Goal: Task Accomplishment & Management: Complete application form

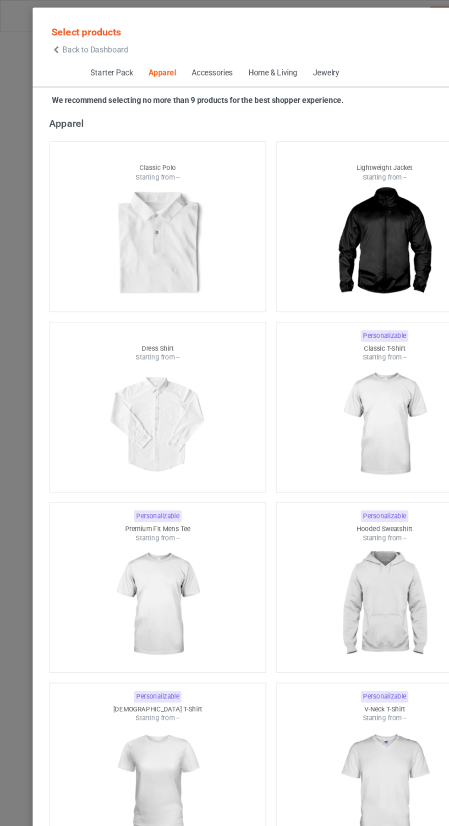
click at [46, 41] on icon at bounding box center [47, 41] width 8 height 6
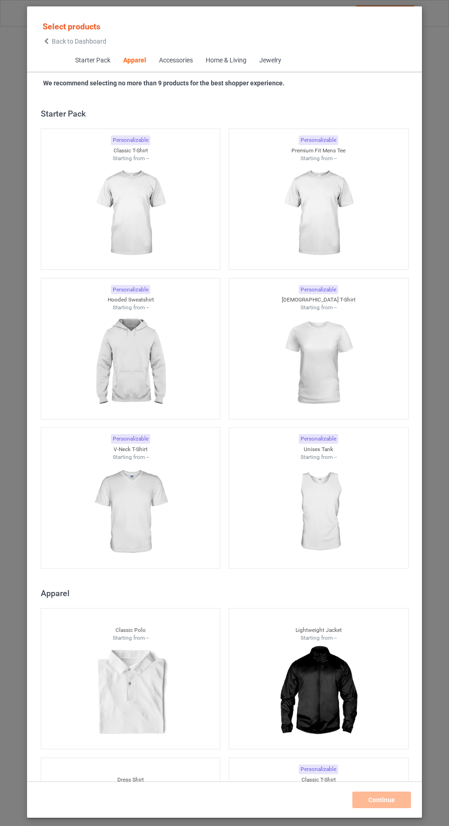
scroll to position [491, 0]
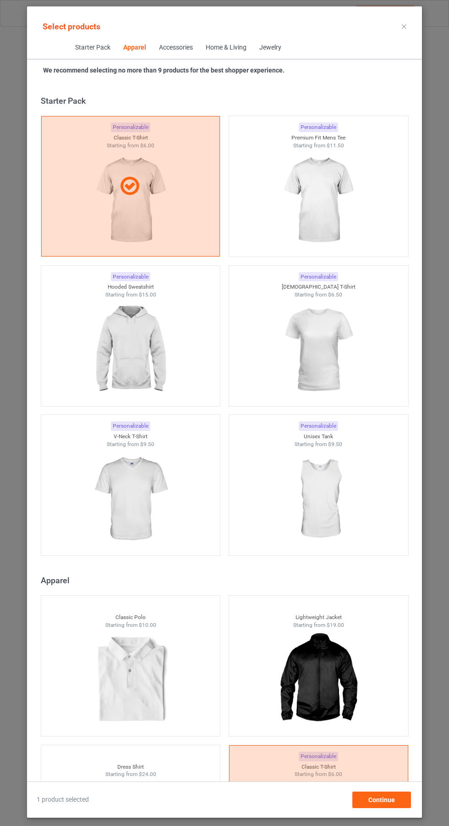
click at [332, 248] on img at bounding box center [318, 200] width 82 height 103
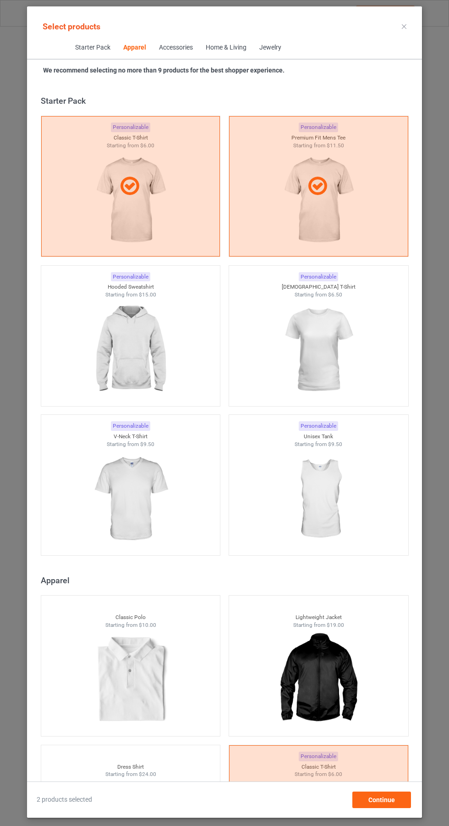
click at [334, 332] on img at bounding box center [318, 350] width 82 height 103
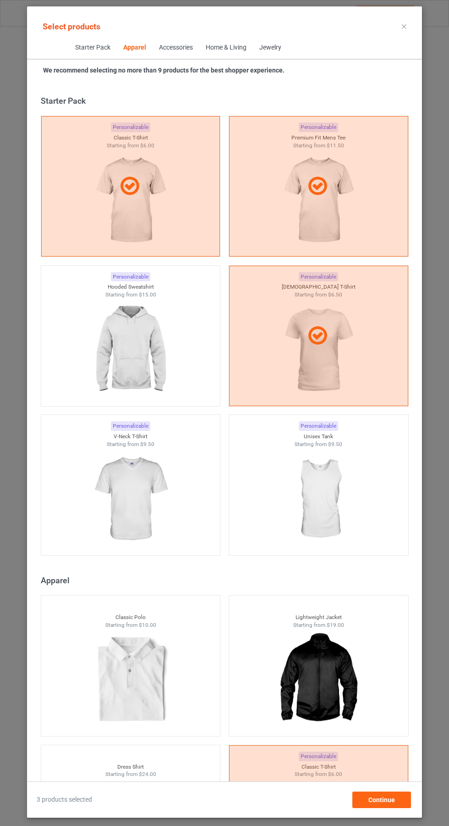
click at [144, 378] on img at bounding box center [130, 350] width 82 height 103
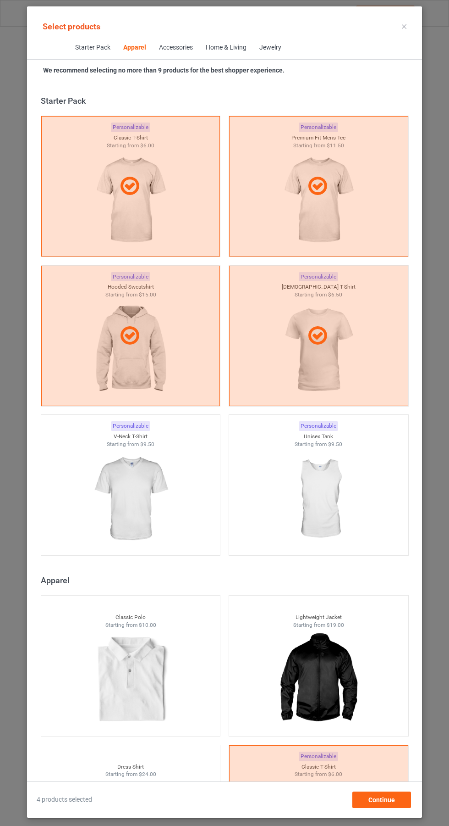
click at [127, 489] on img at bounding box center [130, 499] width 82 height 103
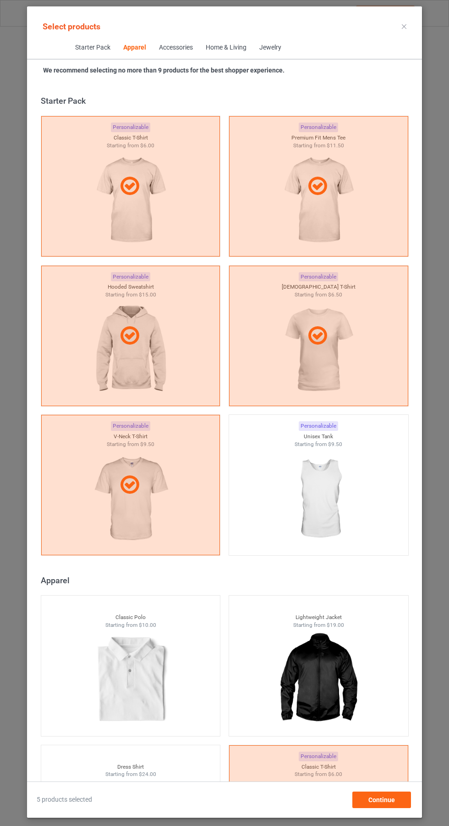
scroll to position [716, 0]
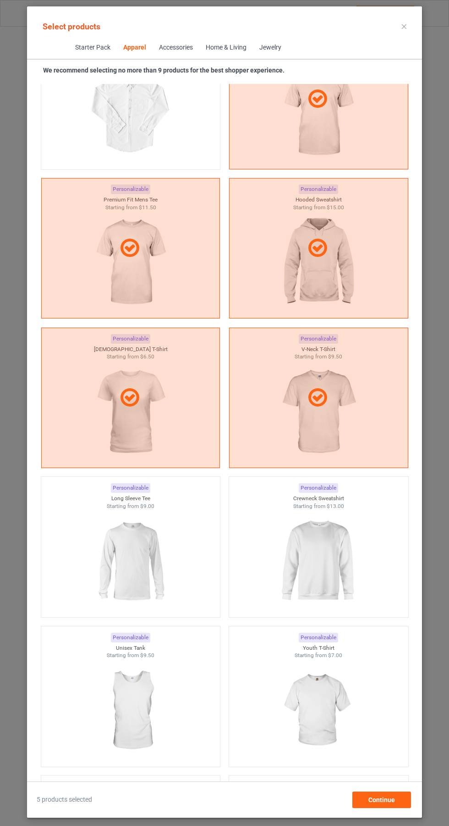
click at [349, 563] on img at bounding box center [318, 561] width 82 height 103
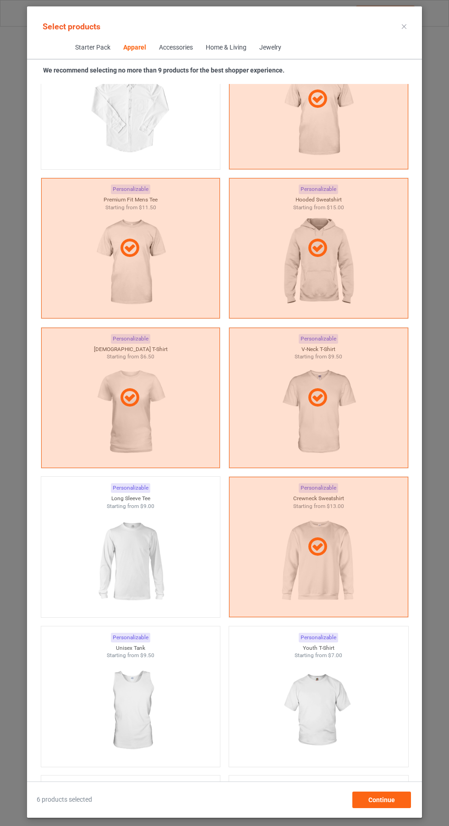
click at [130, 562] on img at bounding box center [130, 561] width 82 height 103
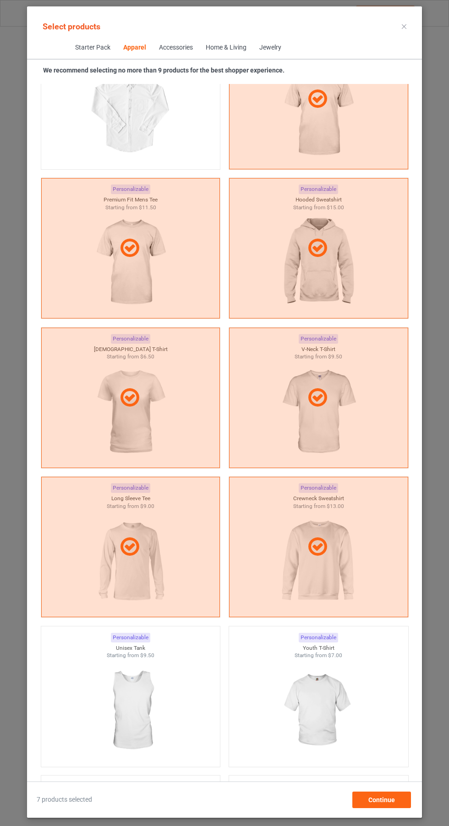
click at [405, 26] on icon at bounding box center [404, 26] width 5 height 5
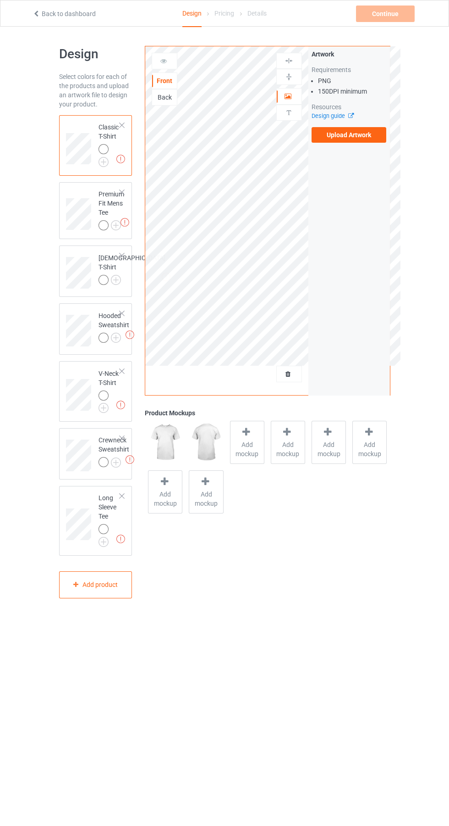
click at [355, 135] on label "Upload Artwork" at bounding box center [349, 135] width 75 height 16
click at [0, 0] on input "Upload Artwork" at bounding box center [0, 0] width 0 height 0
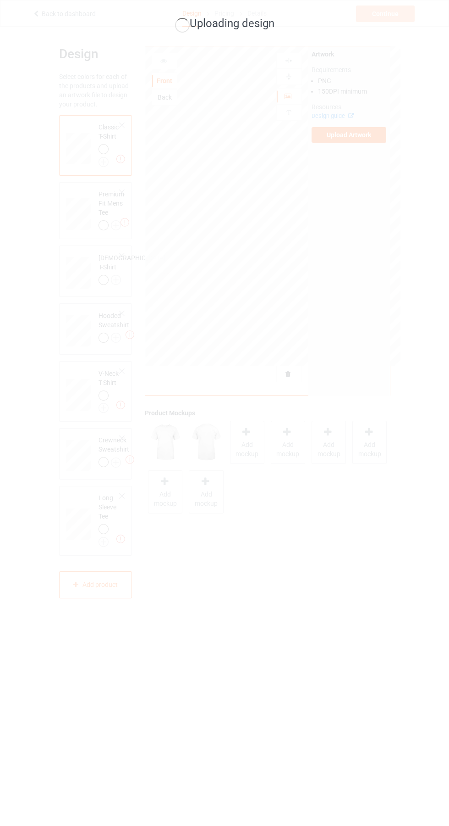
click at [248, 763] on div "Uploading design" at bounding box center [224, 413] width 449 height 826
click at [437, 812] on div "Uploading design" at bounding box center [224, 413] width 449 height 826
click at [122, 427] on div "Uploading design" at bounding box center [224, 413] width 449 height 826
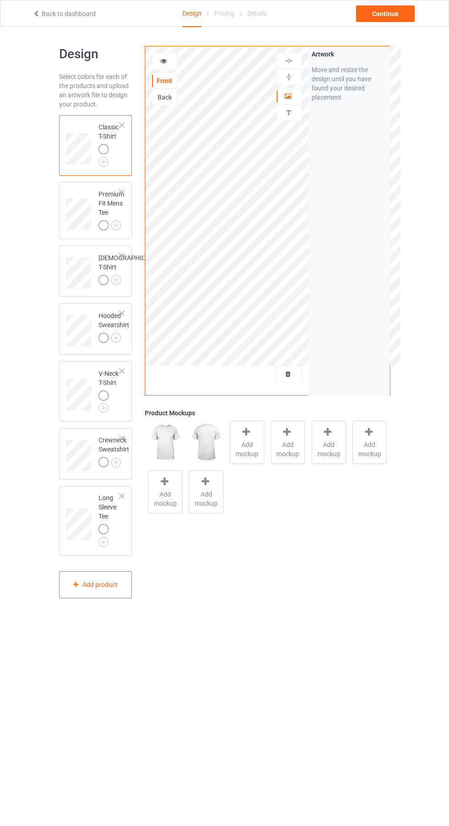
click at [0, 0] on img at bounding box center [0, 0] width 0 height 0
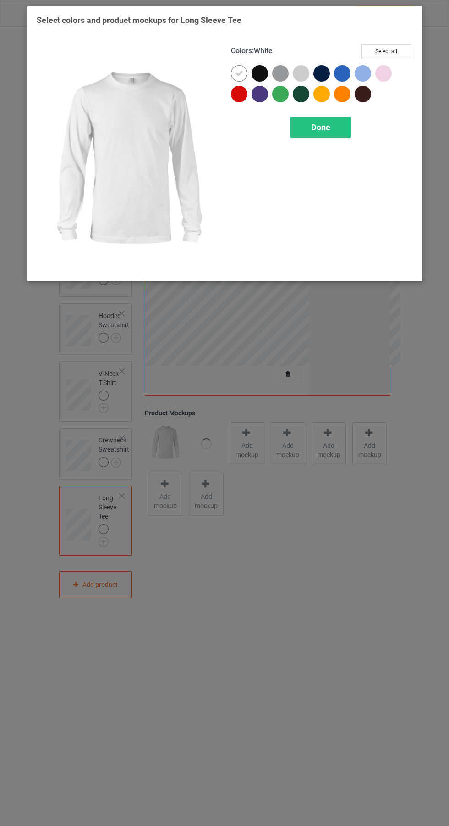
click at [242, 92] on div at bounding box center [239, 94] width 17 height 17
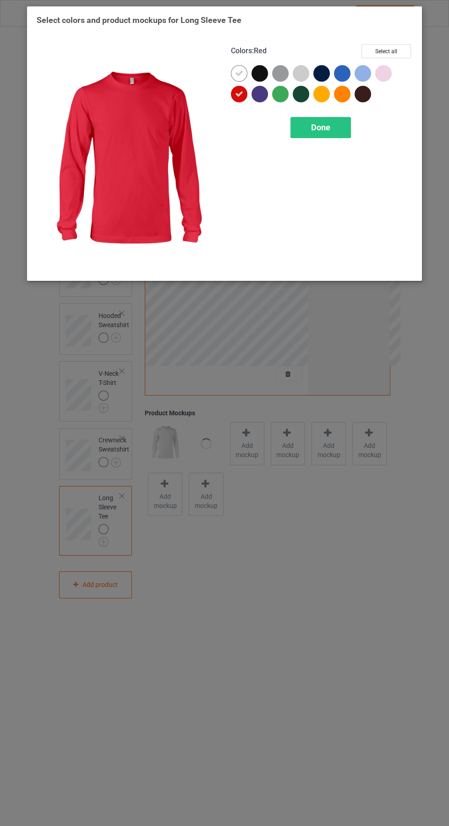
click at [239, 72] on icon at bounding box center [239, 73] width 8 height 8
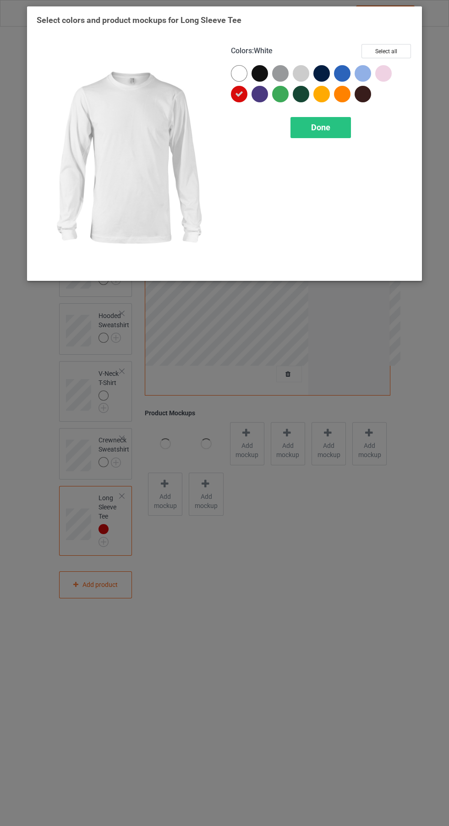
click at [329, 120] on div "Done" at bounding box center [321, 127] width 61 height 21
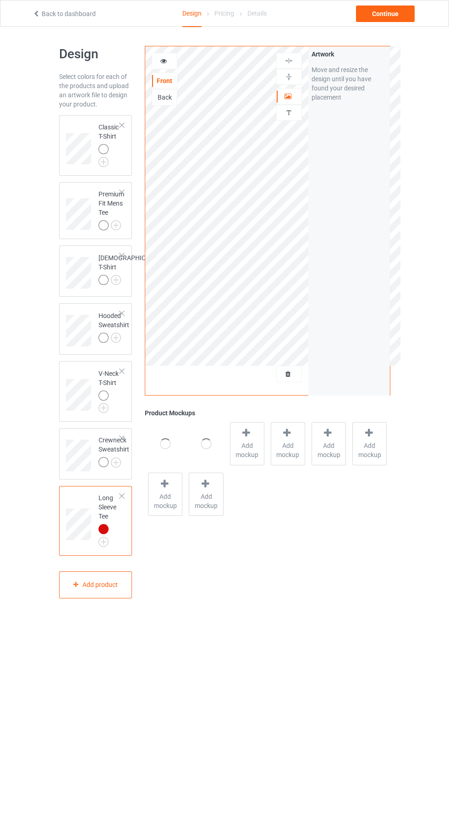
click at [0, 0] on img at bounding box center [0, 0] width 0 height 0
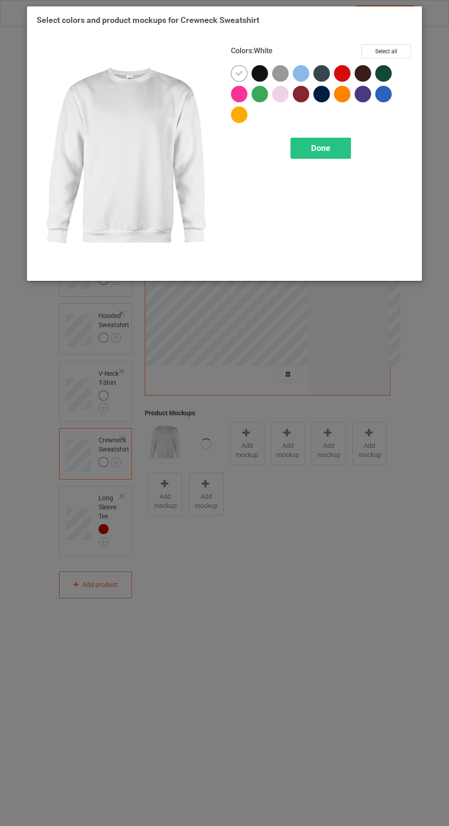
click at [347, 66] on div at bounding box center [344, 75] width 21 height 21
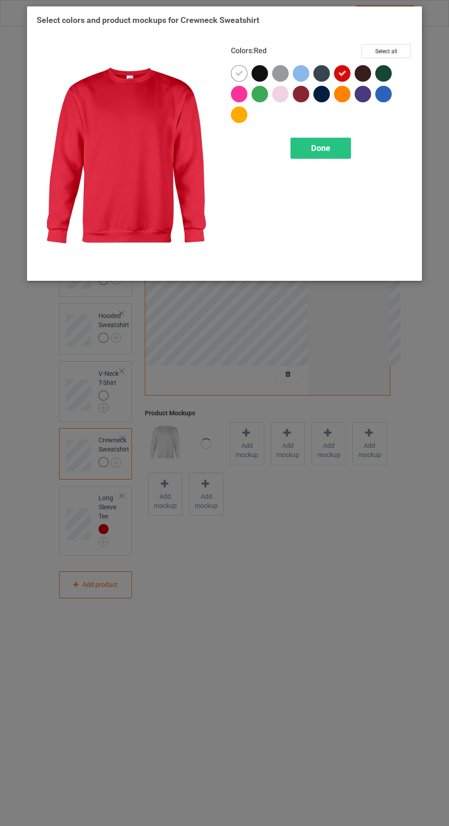
click at [237, 70] on icon at bounding box center [239, 73] width 8 height 8
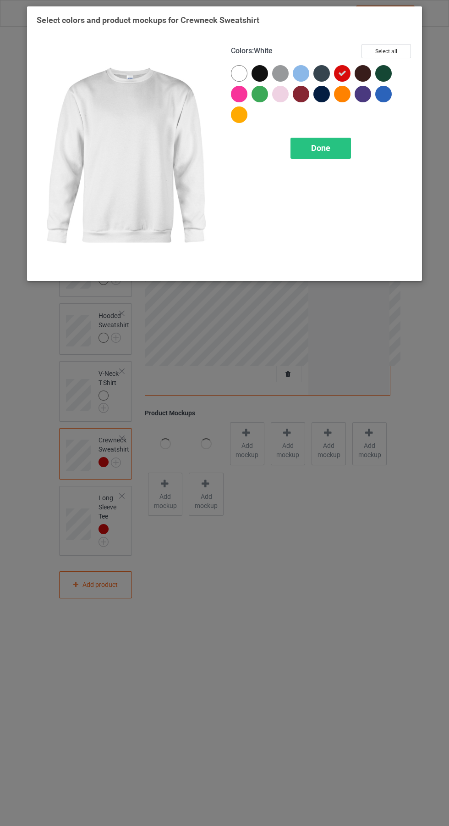
click at [329, 146] on span "Done" at bounding box center [320, 148] width 19 height 10
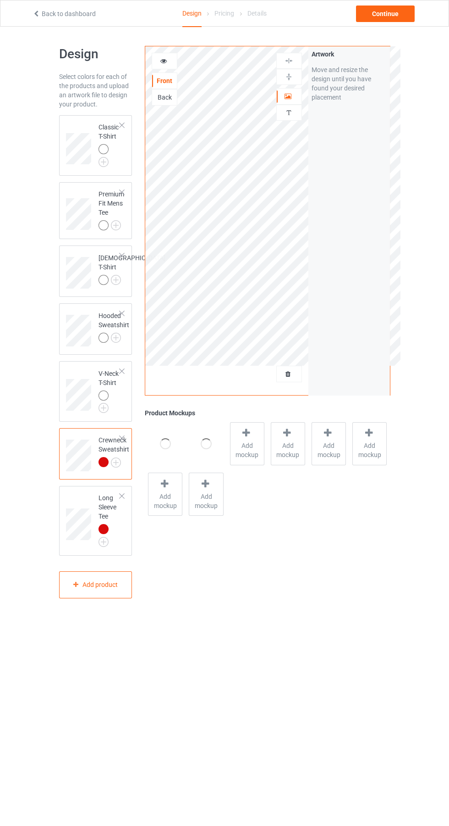
click at [0, 0] on img at bounding box center [0, 0] width 0 height 0
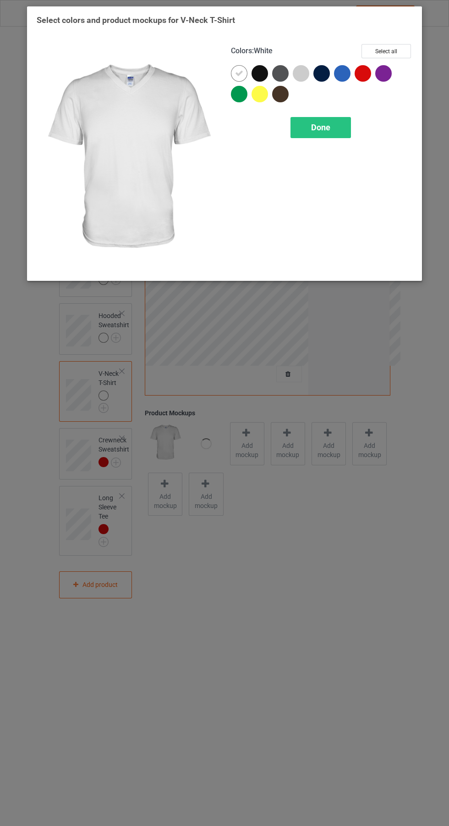
click at [376, 72] on div at bounding box center [384, 73] width 17 height 17
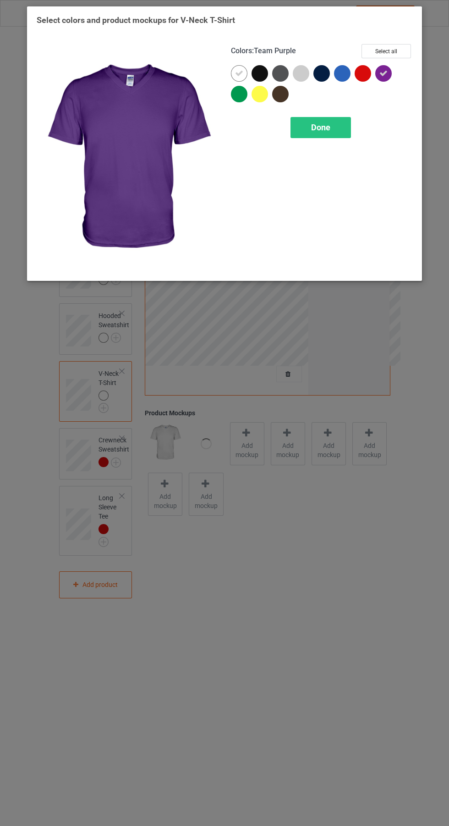
click at [244, 77] on div at bounding box center [239, 73] width 17 height 17
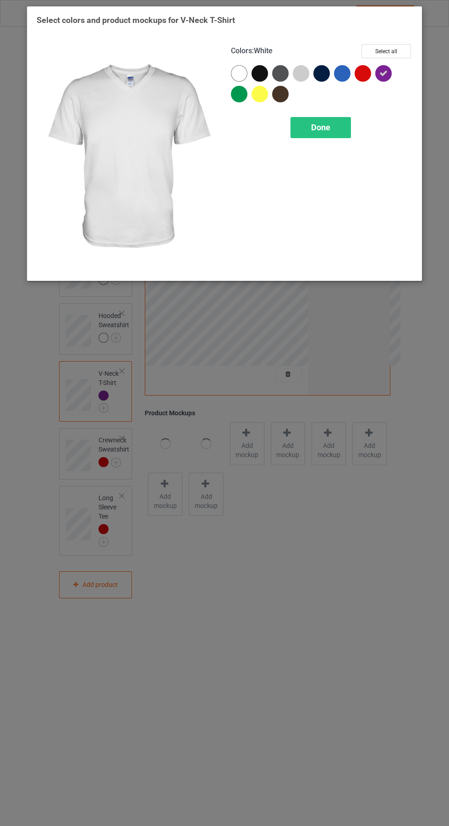
click at [330, 133] on div "Done" at bounding box center [321, 127] width 61 height 21
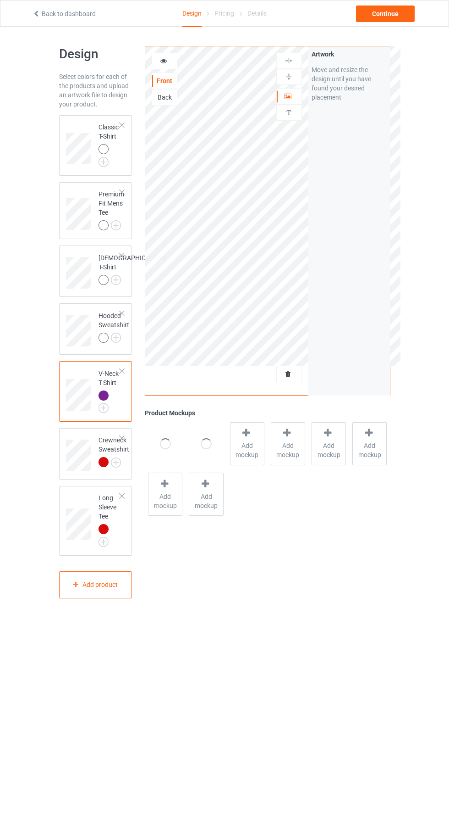
click at [0, 0] on img at bounding box center [0, 0] width 0 height 0
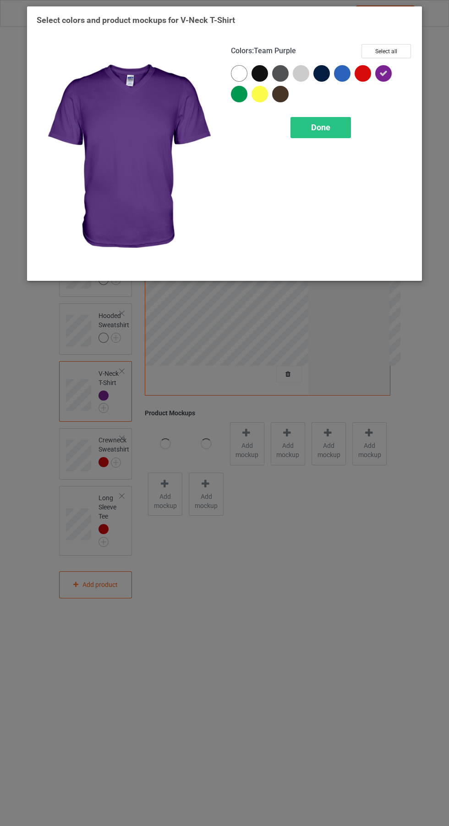
click at [363, 73] on div at bounding box center [363, 73] width 17 height 17
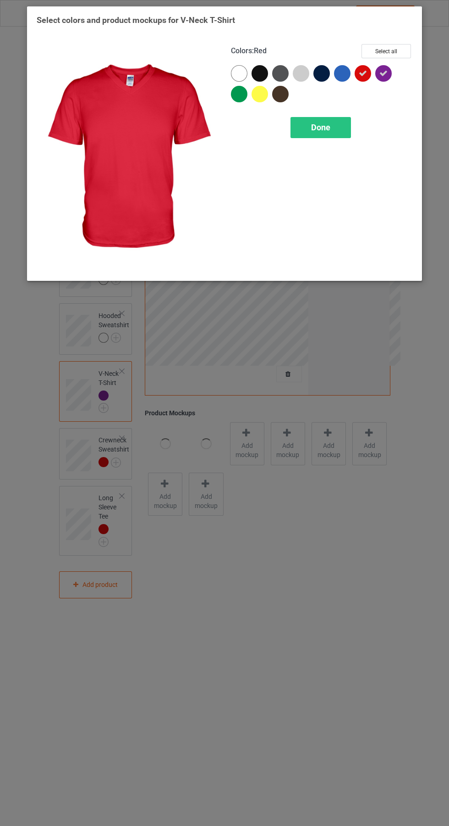
click at [391, 66] on div at bounding box center [386, 75] width 21 height 21
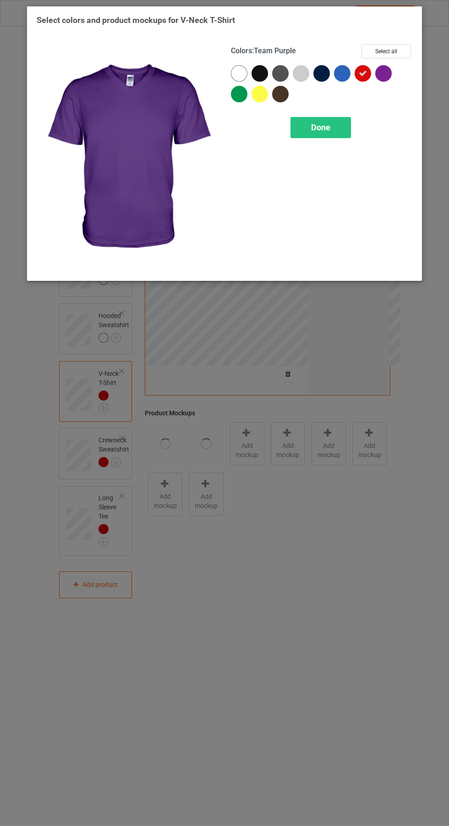
click at [332, 117] on div "Done" at bounding box center [321, 127] width 61 height 21
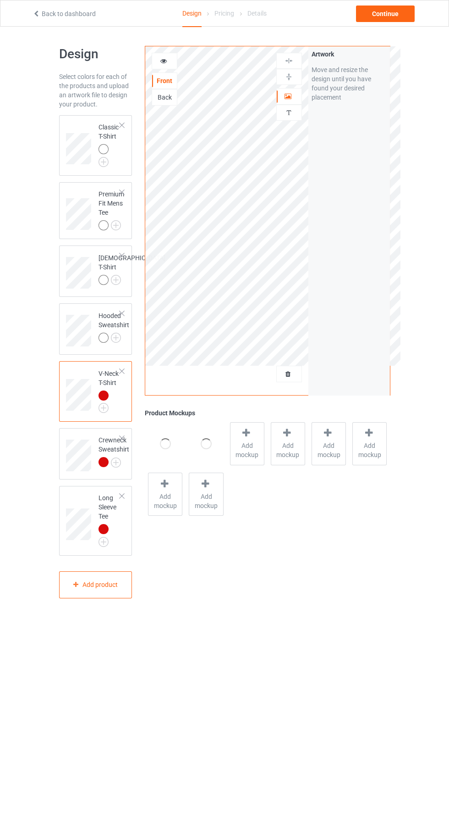
click at [0, 0] on img at bounding box center [0, 0] width 0 height 0
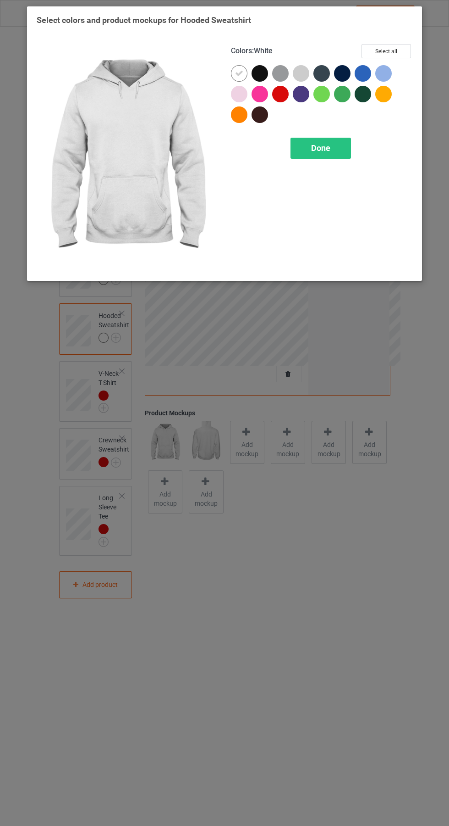
click at [276, 95] on div at bounding box center [280, 94] width 17 height 17
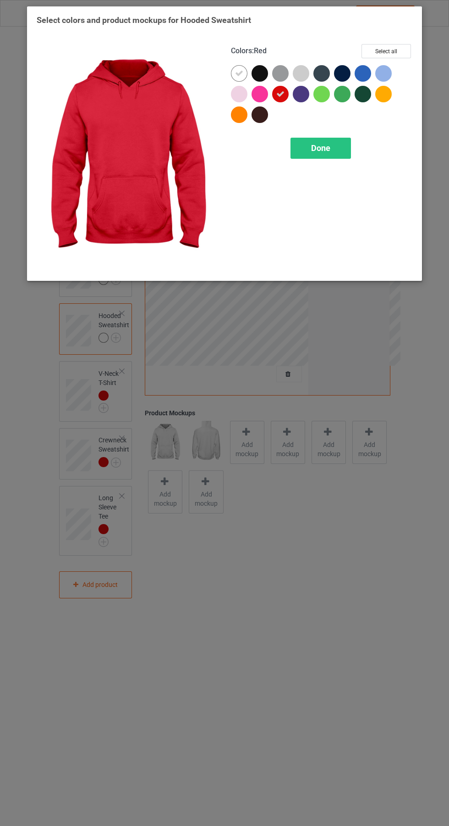
click at [233, 66] on div at bounding box center [241, 75] width 21 height 21
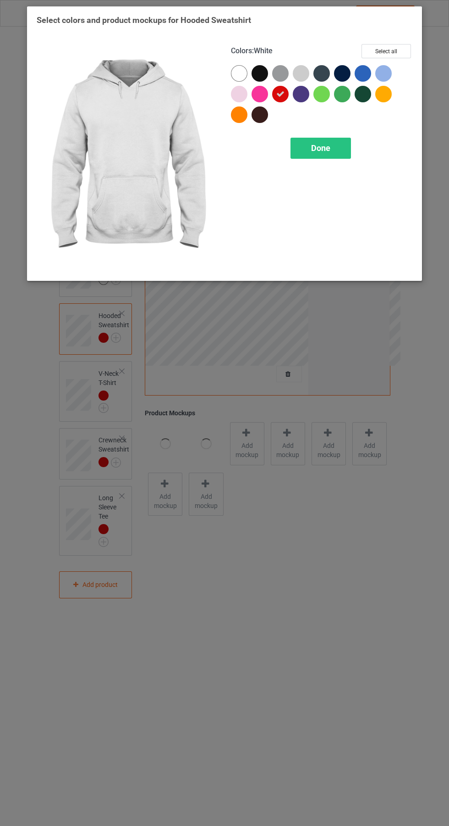
click at [327, 158] on div "Done" at bounding box center [321, 148] width 61 height 21
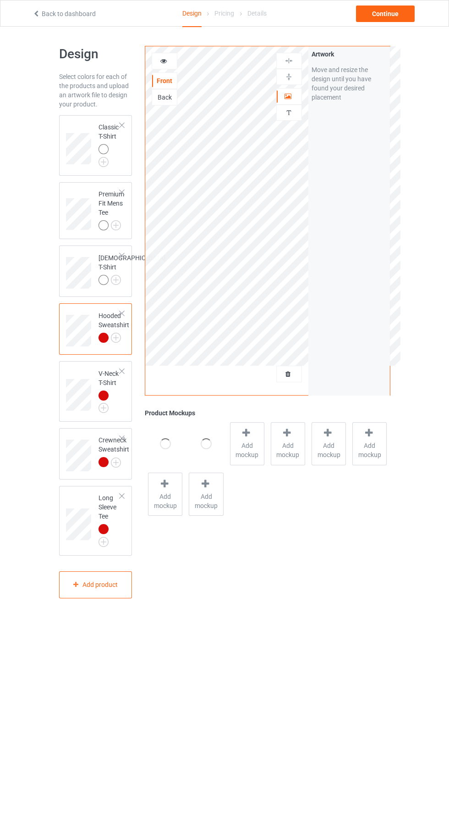
click at [0, 0] on img at bounding box center [0, 0] width 0 height 0
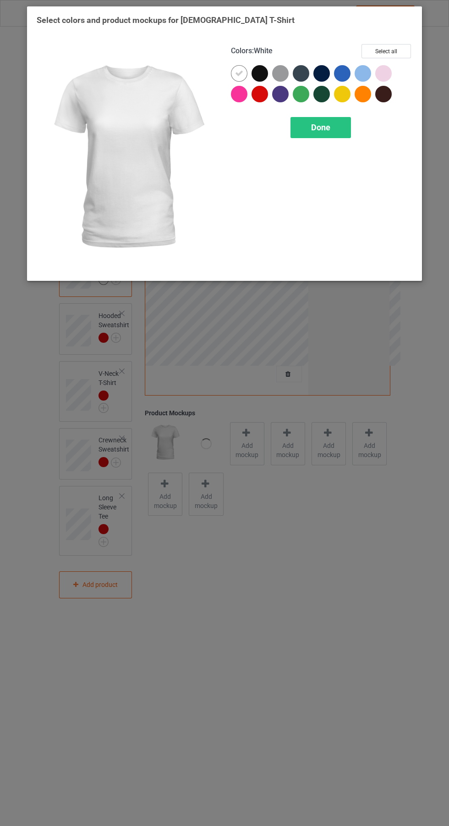
click at [266, 92] on div at bounding box center [260, 94] width 17 height 17
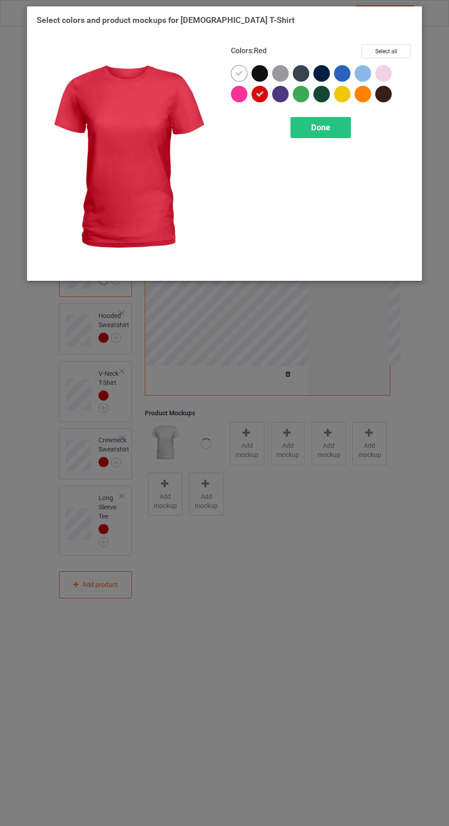
click at [239, 66] on div at bounding box center [239, 73] width 17 height 17
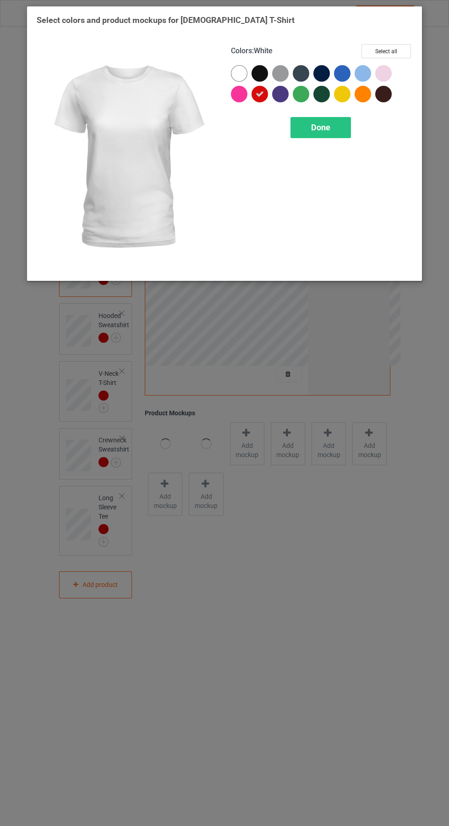
click at [326, 119] on div "Done" at bounding box center [321, 127] width 61 height 21
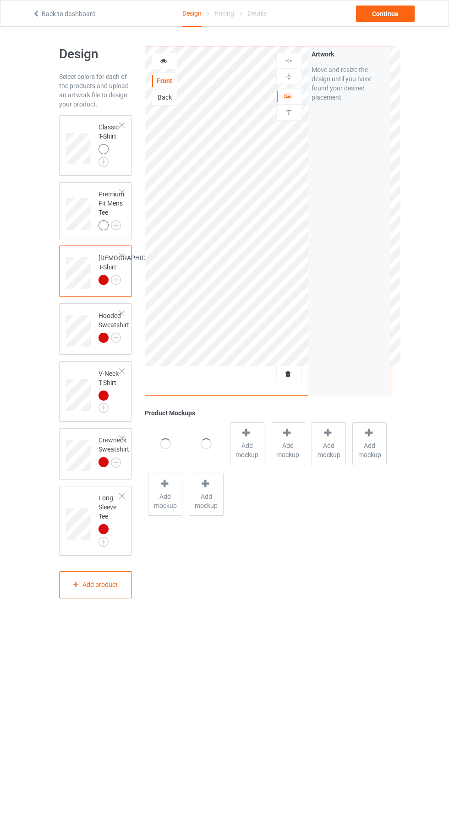
click at [0, 0] on img at bounding box center [0, 0] width 0 height 0
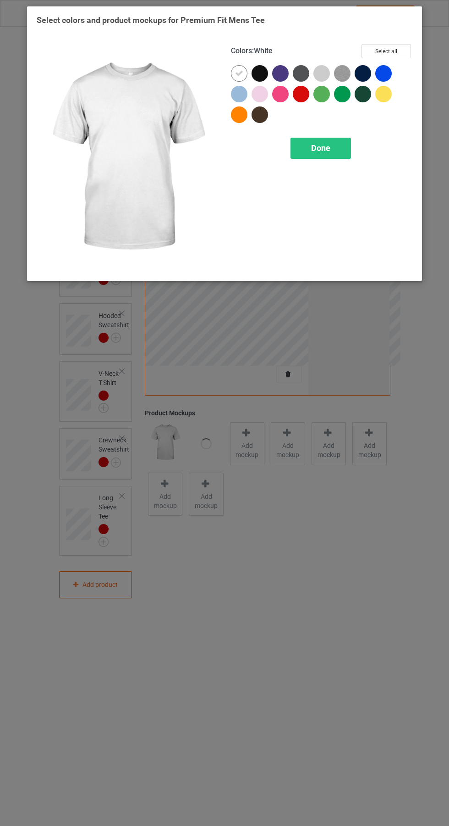
click at [306, 92] on div at bounding box center [301, 94] width 17 height 17
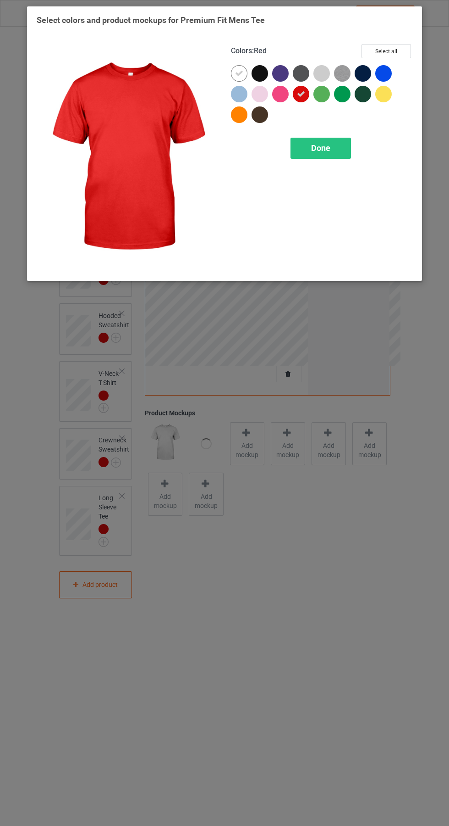
click at [239, 73] on icon at bounding box center [239, 73] width 8 height 8
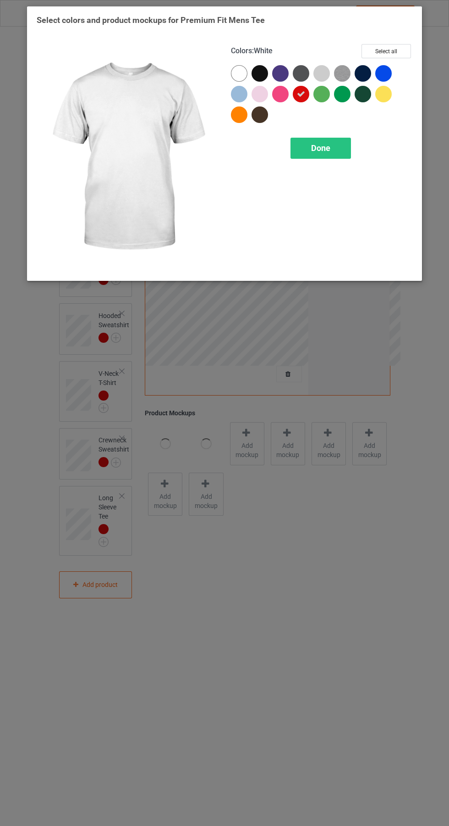
click at [327, 151] on span "Done" at bounding box center [320, 148] width 19 height 10
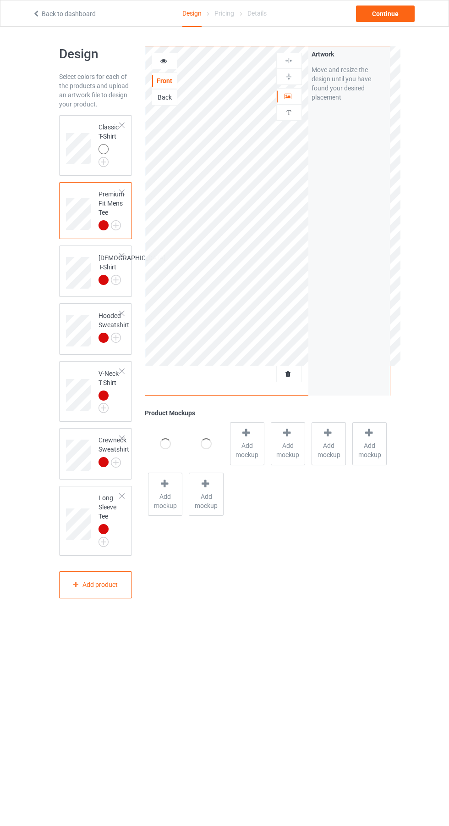
click at [0, 0] on img at bounding box center [0, 0] width 0 height 0
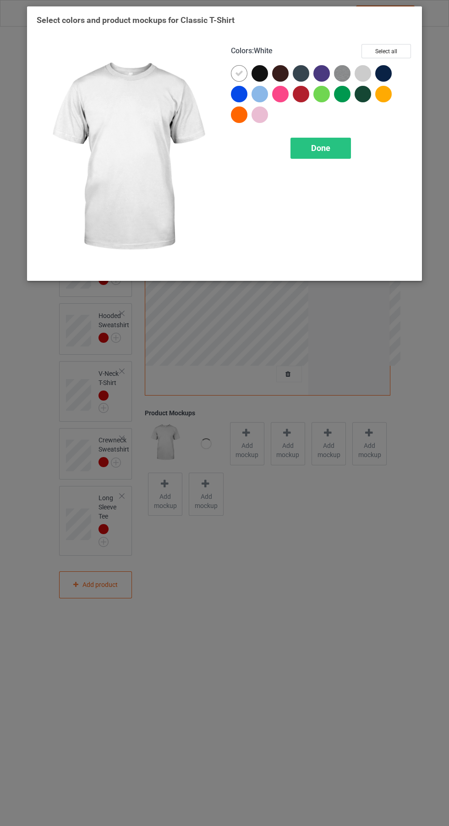
click at [305, 94] on div at bounding box center [301, 94] width 17 height 17
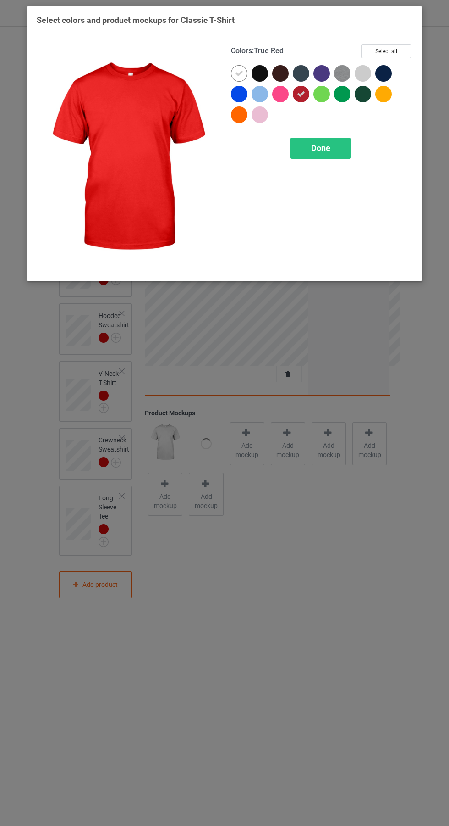
click at [238, 71] on icon at bounding box center [239, 73] width 8 height 8
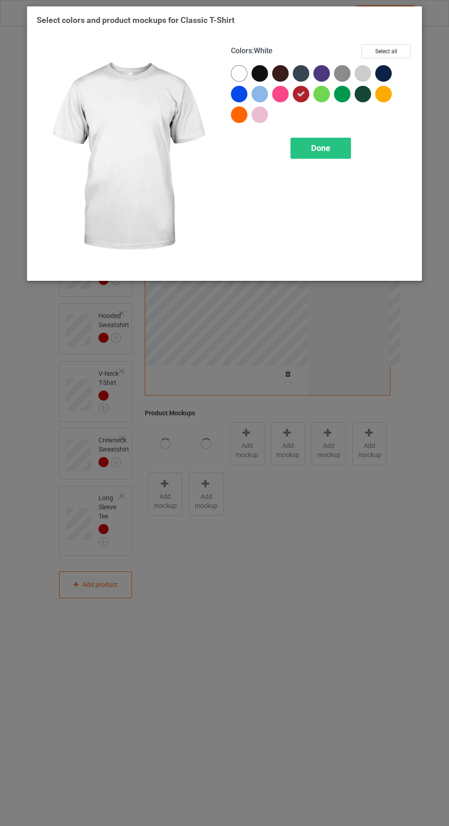
click at [330, 152] on span "Done" at bounding box center [320, 148] width 19 height 10
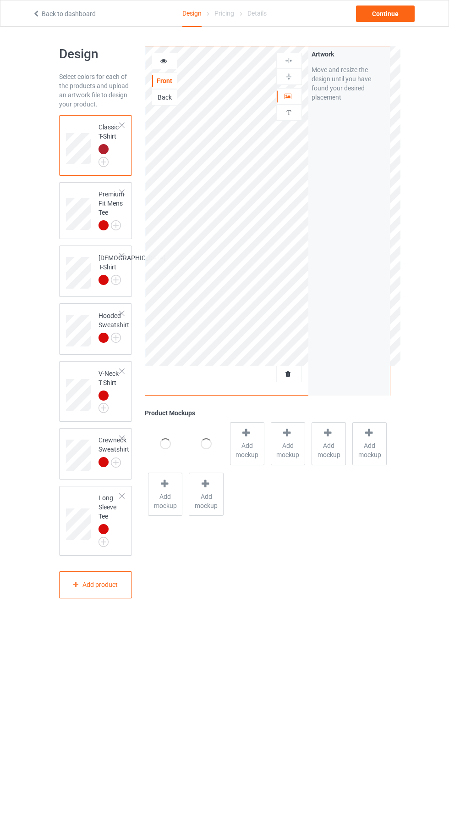
click at [164, 60] on icon at bounding box center [164, 59] width 8 height 6
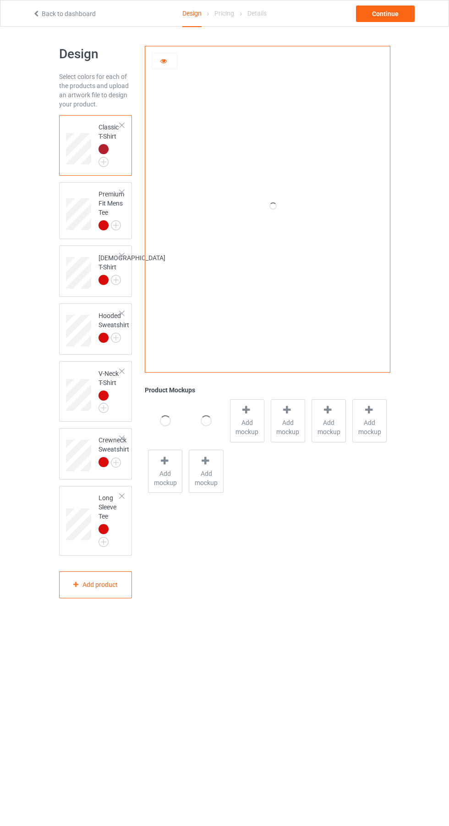
click at [248, 415] on div at bounding box center [247, 411] width 13 height 13
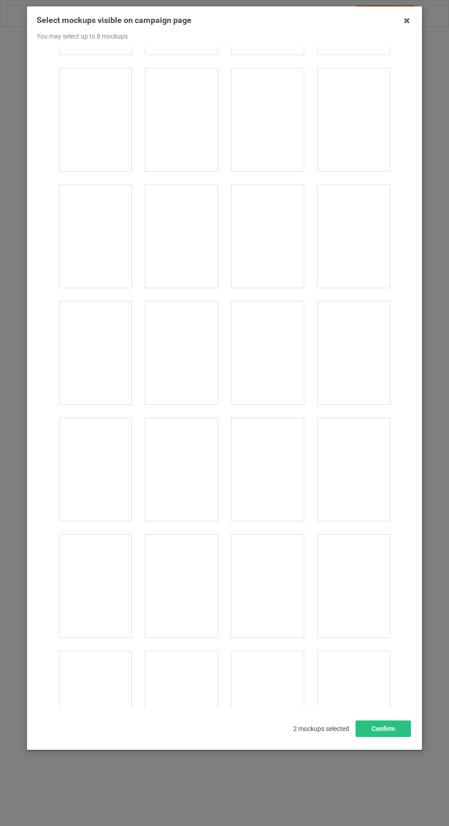
scroll to position [12681, 0]
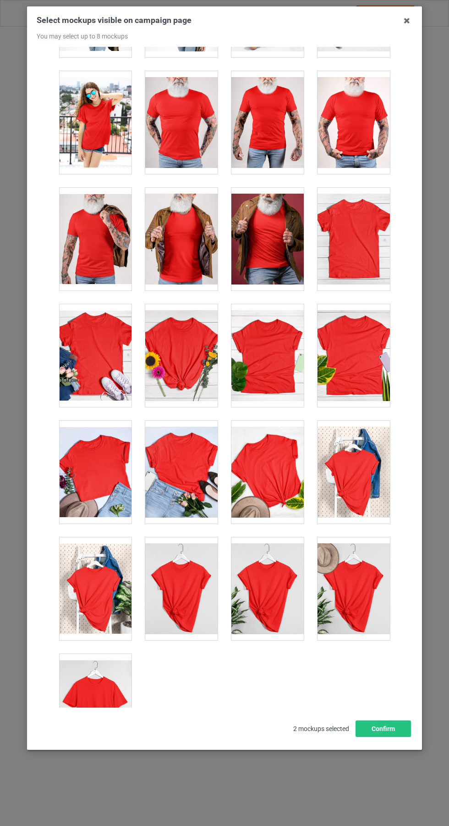
click at [98, 711] on div at bounding box center [95, 705] width 72 height 103
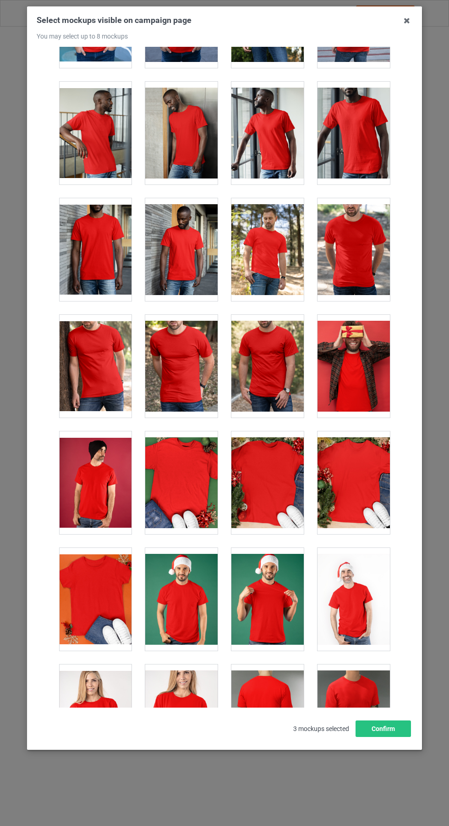
scroll to position [925, 0]
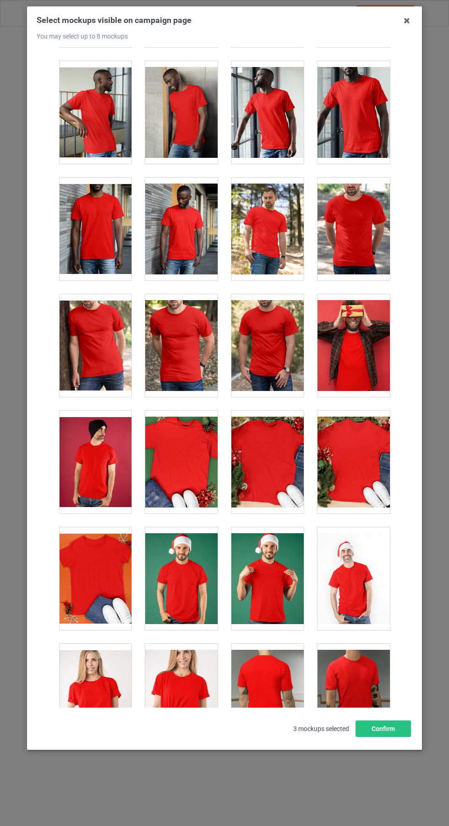
click at [145, 499] on div at bounding box center [181, 461] width 72 height 103
click at [261, 455] on div at bounding box center [268, 461] width 72 height 103
click at [395, 16] on h3 "Select mockups visible on campaign page You may select up to 8 mockups" at bounding box center [225, 27] width 376 height 25
click at [407, 20] on icon at bounding box center [407, 20] width 15 height 15
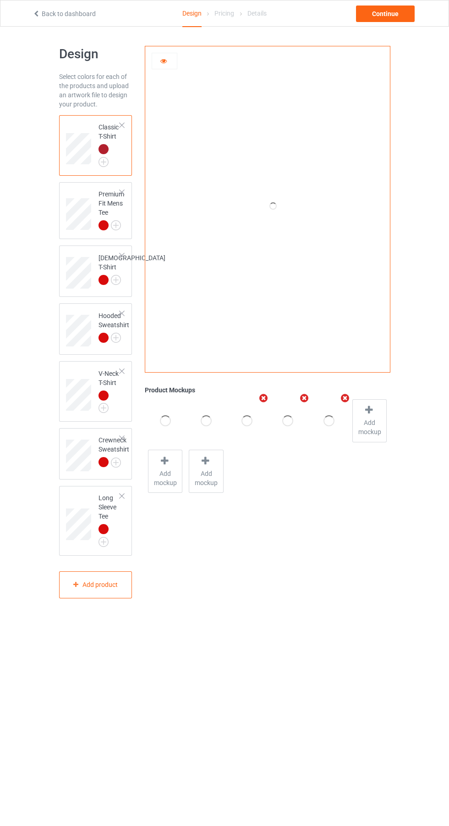
click at [165, 61] on icon at bounding box center [164, 59] width 8 height 6
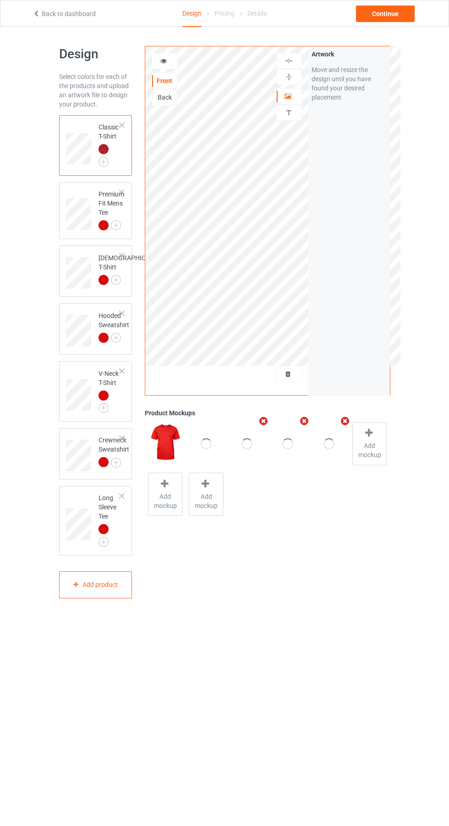
click at [0, 0] on img at bounding box center [0, 0] width 0 height 0
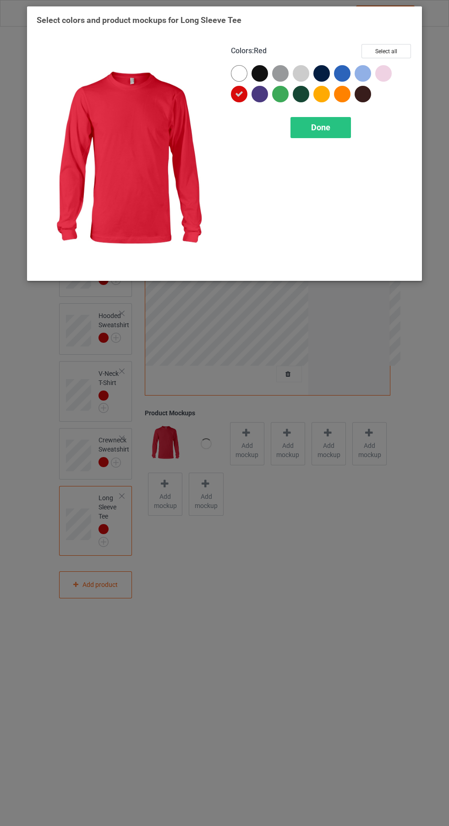
click at [318, 135] on div "Done" at bounding box center [321, 127] width 61 height 21
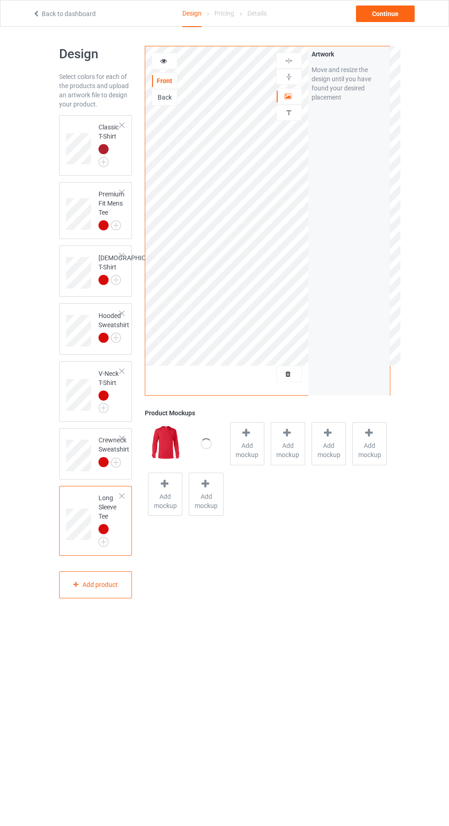
click at [164, 60] on icon at bounding box center [164, 59] width 8 height 6
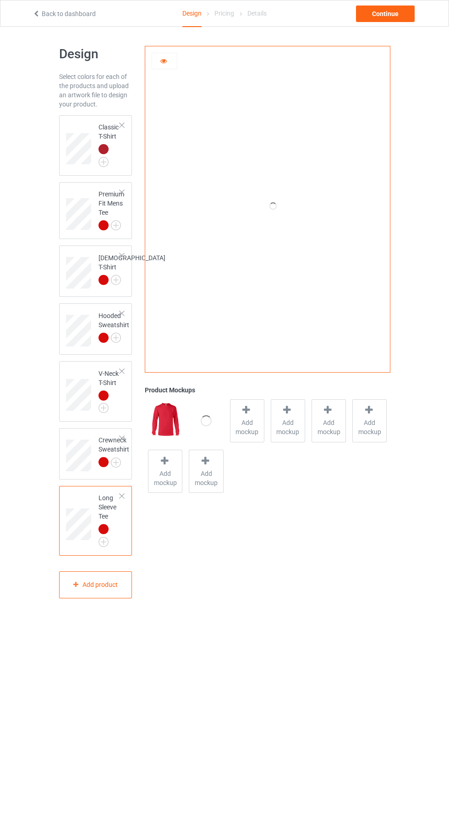
click at [169, 58] on div at bounding box center [164, 60] width 25 height 9
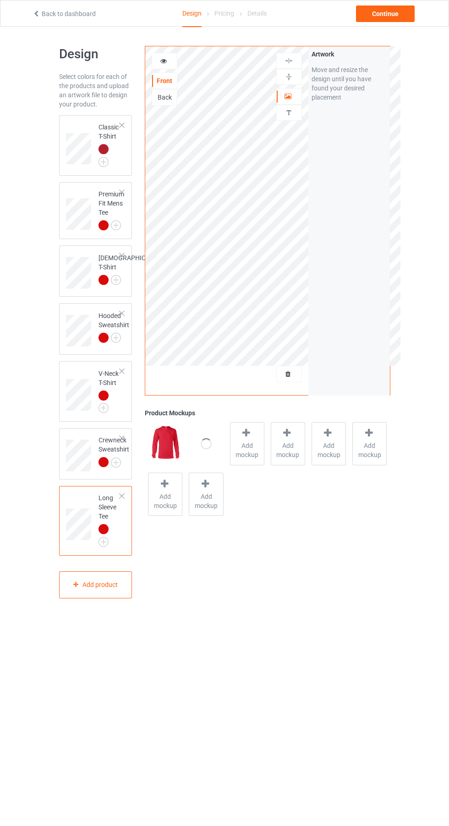
click at [36, 12] on icon at bounding box center [37, 12] width 8 height 6
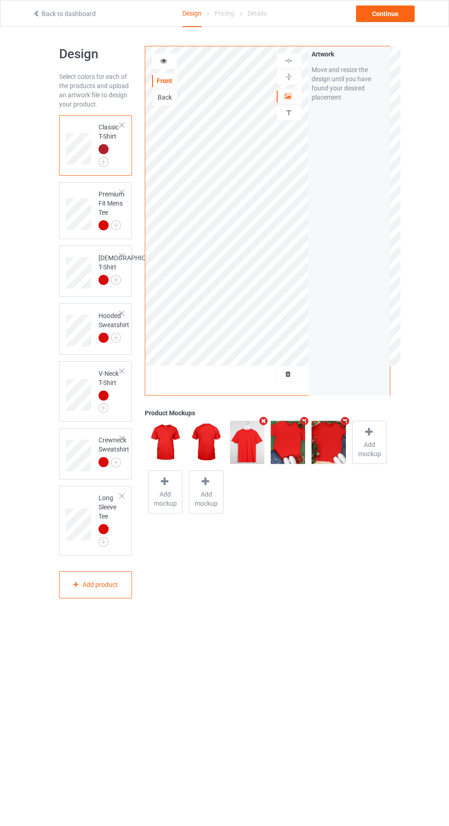
click at [441, 617] on div "Design Select colors for each of the products and upload an artwork file to des…" at bounding box center [224, 322] width 449 height 591
click at [0, 203] on div "Design Select colors for each of the products and upload an artwork file to des…" at bounding box center [224, 322] width 449 height 591
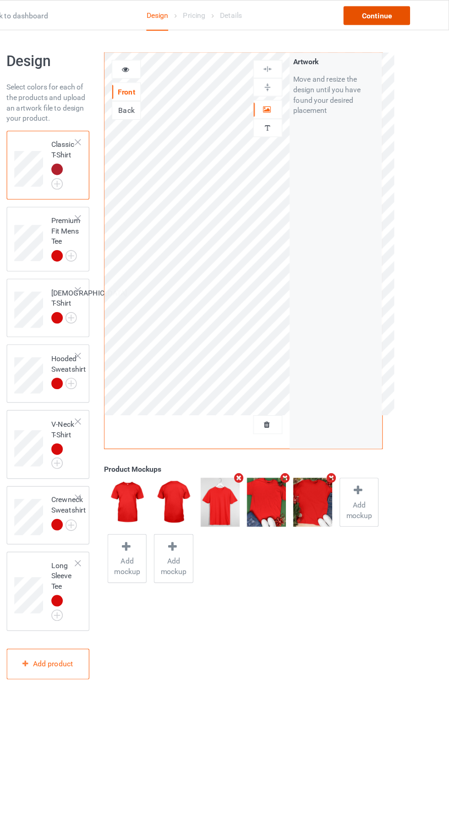
click at [389, 17] on div "Continue" at bounding box center [385, 14] width 59 height 17
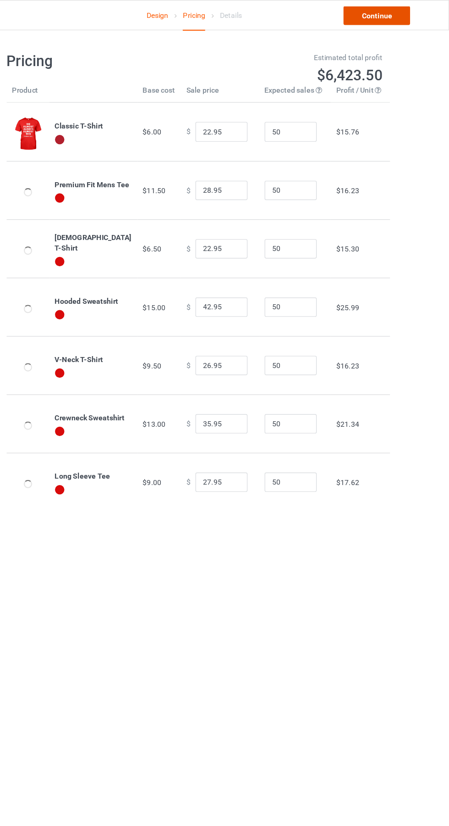
click at [397, 20] on link "Continue" at bounding box center [385, 14] width 59 height 17
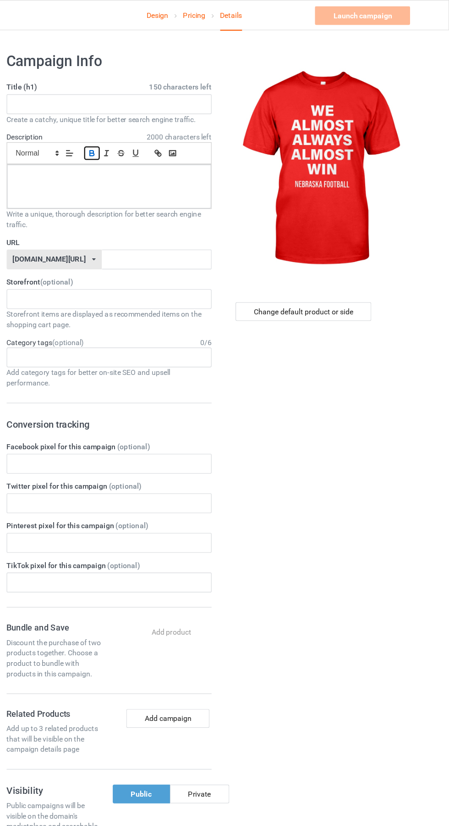
click at [134, 135] on icon "button" at bounding box center [135, 136] width 4 height 2
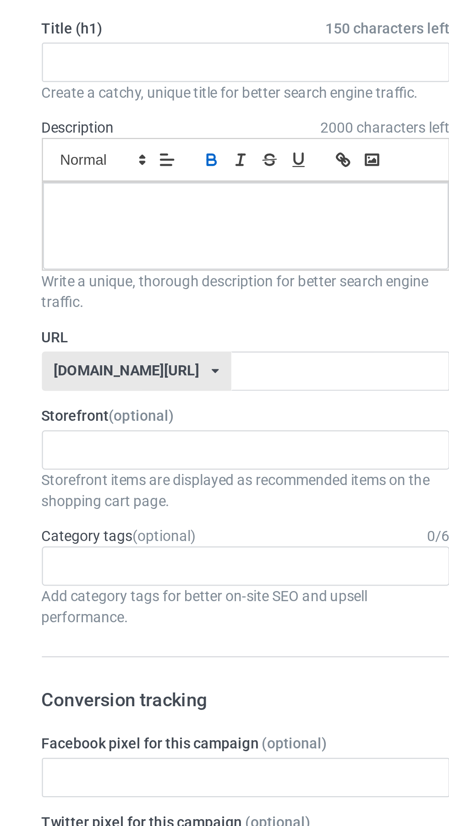
click at [81, 118] on label "Description 2000 characters left" at bounding box center [75, 120] width 32 height 7
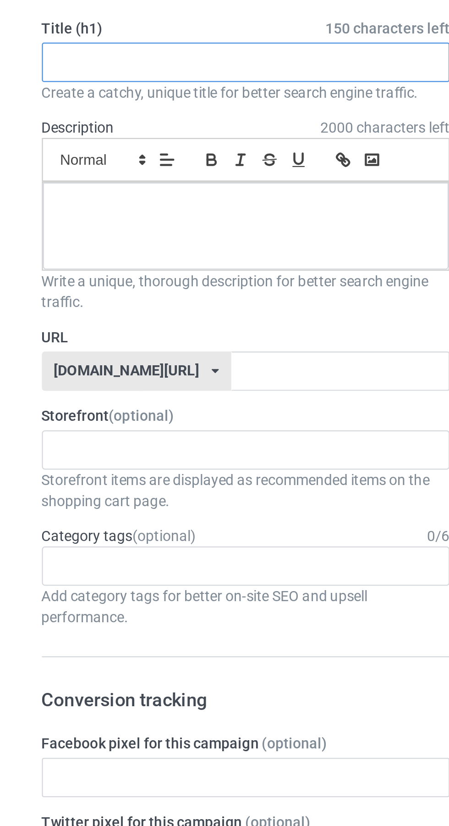
click at [98, 89] on input "text" at bounding box center [149, 91] width 181 height 17
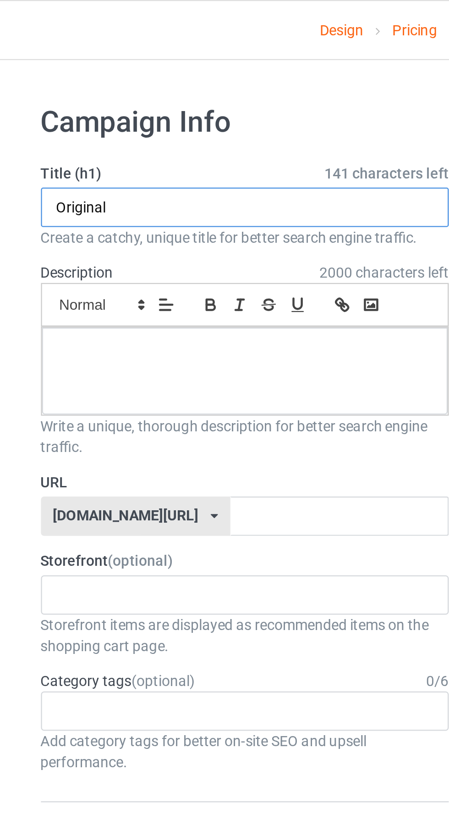
type input "Original"
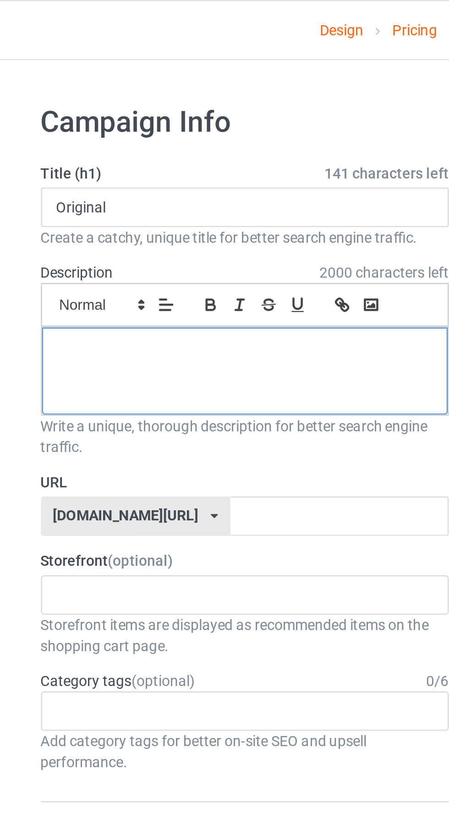
click at [125, 164] on div "﻿" at bounding box center [150, 164] width 180 height 39
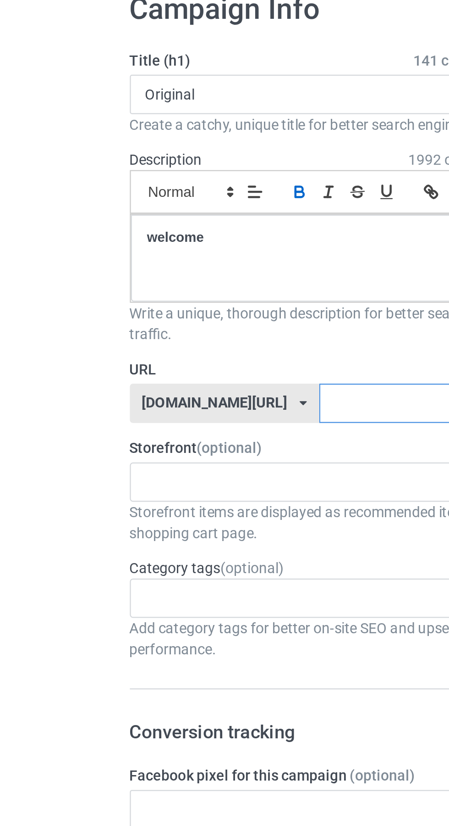
click at [159, 230] on input "text" at bounding box center [191, 228] width 97 height 17
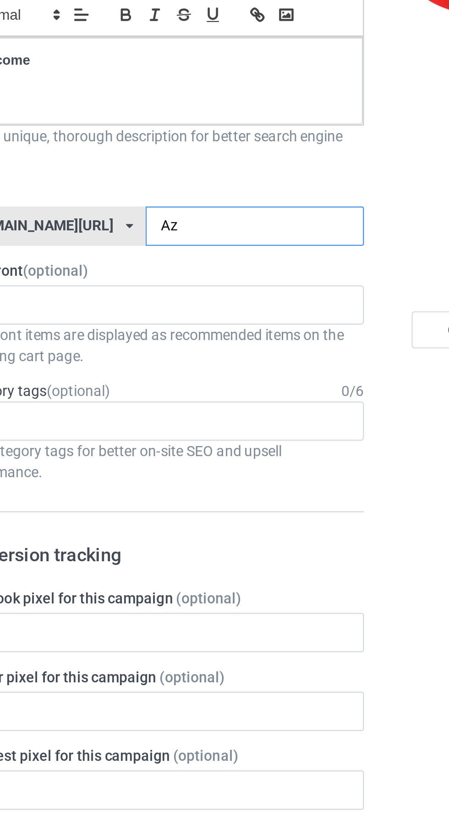
type input "Azr"
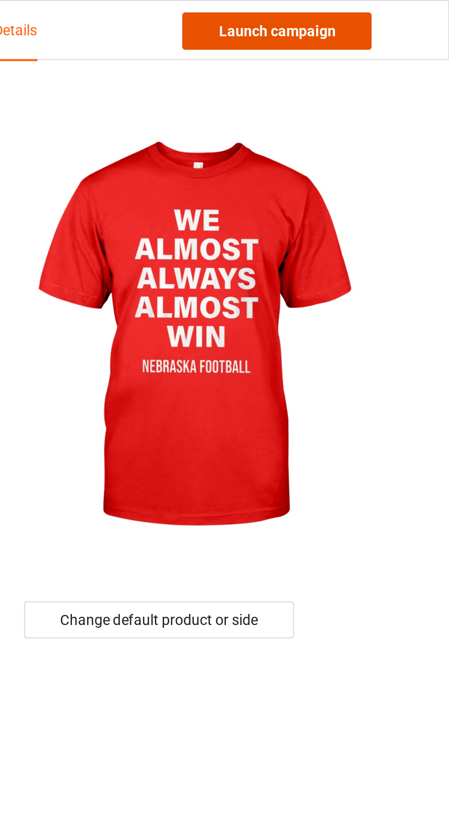
click at [386, 15] on link "Launch campaign" at bounding box center [373, 14] width 84 height 17
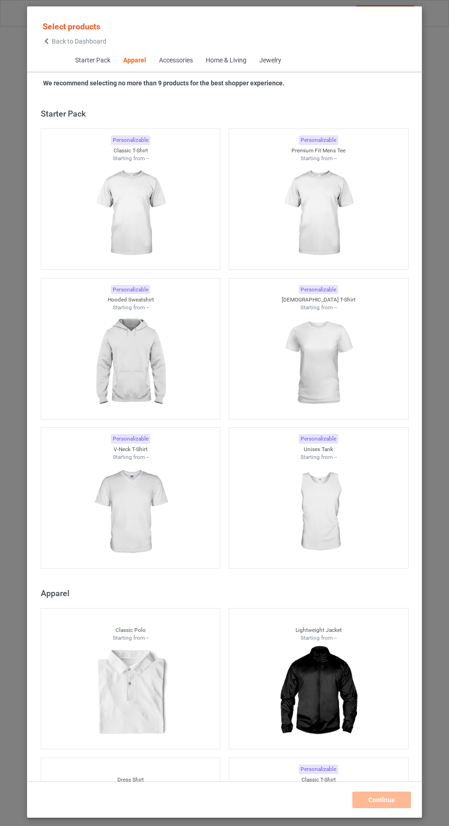
scroll to position [491, 0]
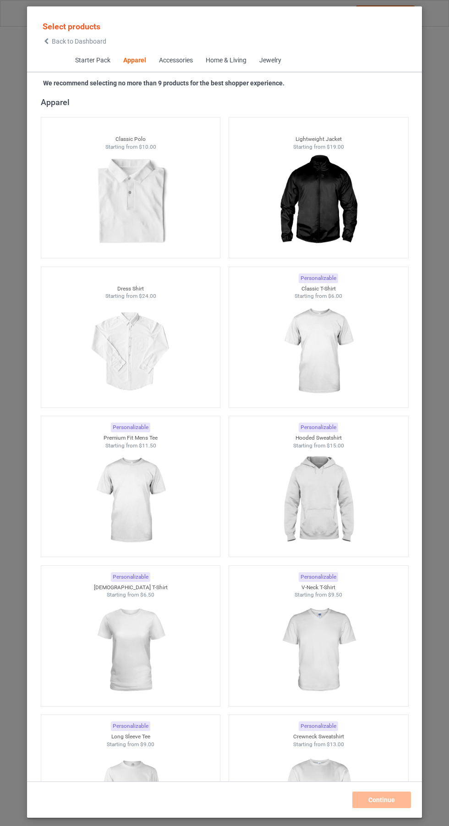
click at [46, 41] on icon at bounding box center [47, 41] width 8 height 6
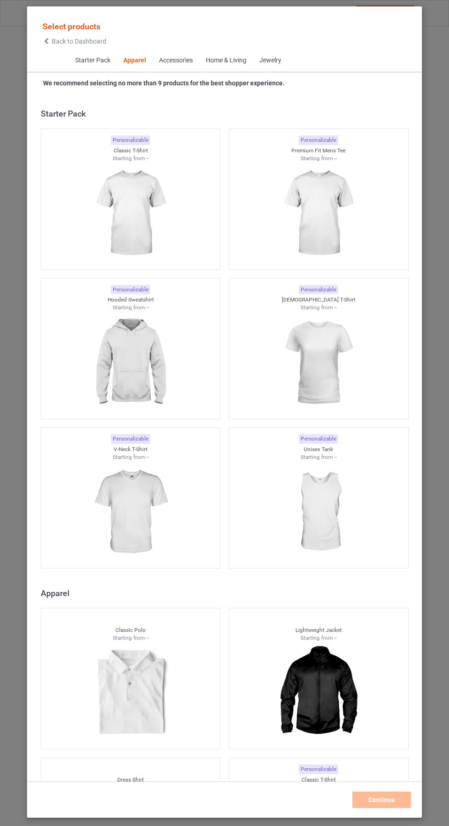
scroll to position [491, 0]
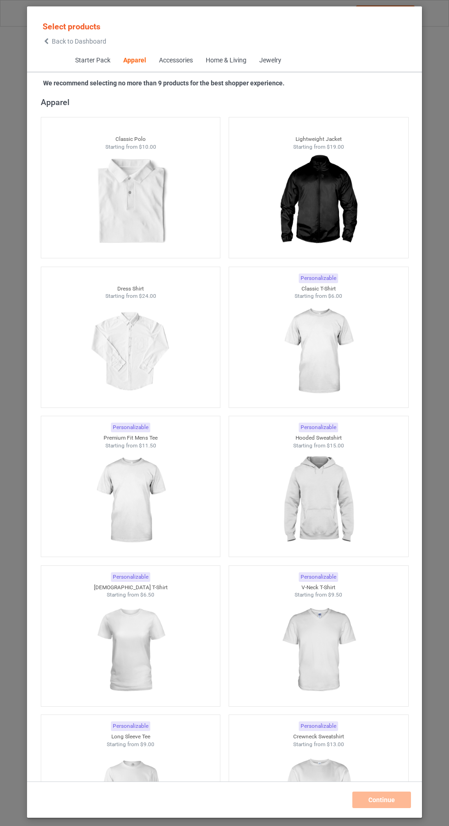
click at [46, 41] on icon at bounding box center [47, 41] width 8 height 6
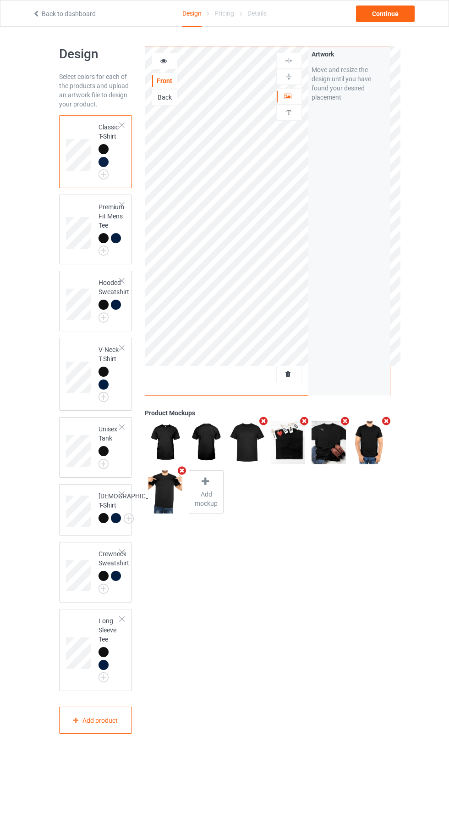
click at [295, 369] on div at bounding box center [289, 373] width 25 height 9
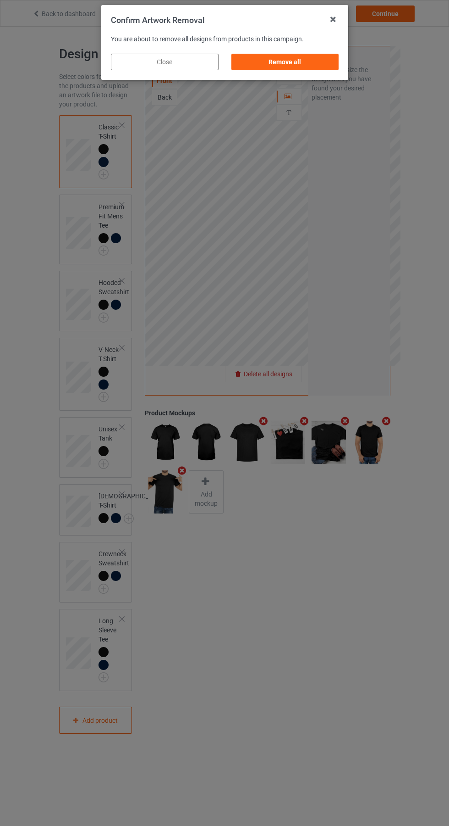
click at [289, 62] on div "Remove all" at bounding box center [285, 62] width 108 height 17
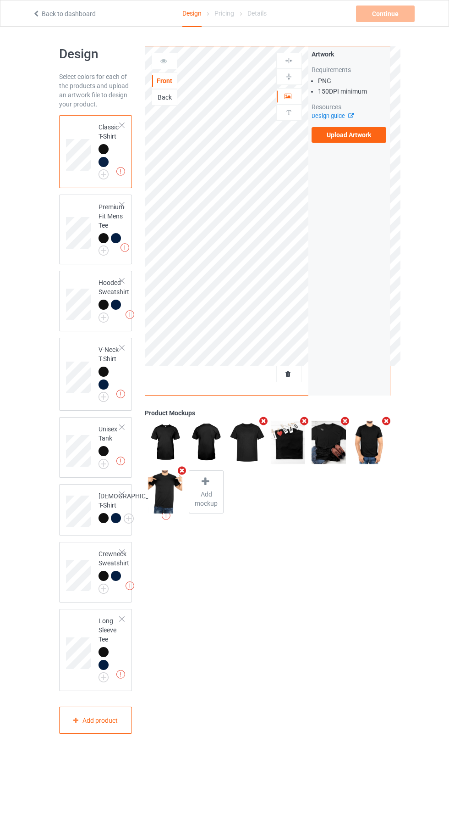
click at [354, 128] on label "Upload Artwork" at bounding box center [349, 135] width 75 height 16
click at [0, 0] on input "Upload Artwork" at bounding box center [0, 0] width 0 height 0
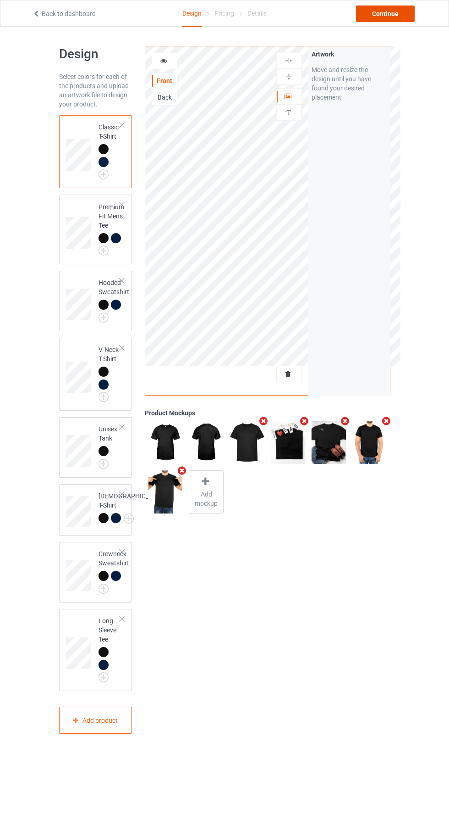
click at [389, 9] on div "Continue" at bounding box center [385, 14] width 59 height 17
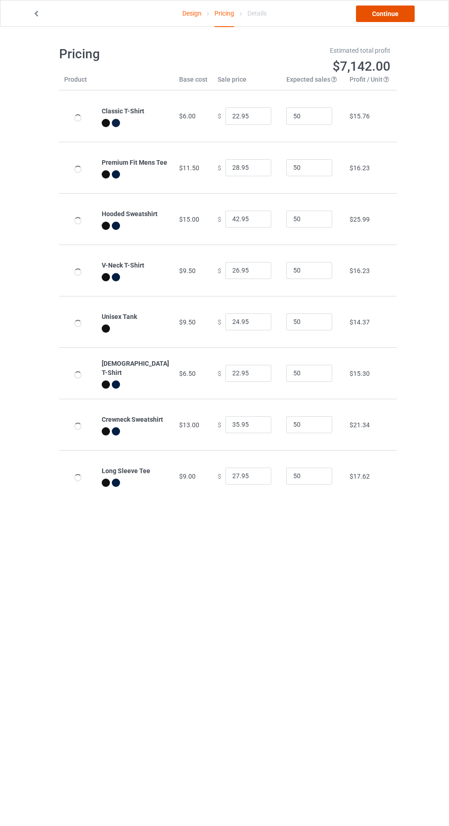
click at [394, 11] on link "Continue" at bounding box center [385, 14] width 59 height 17
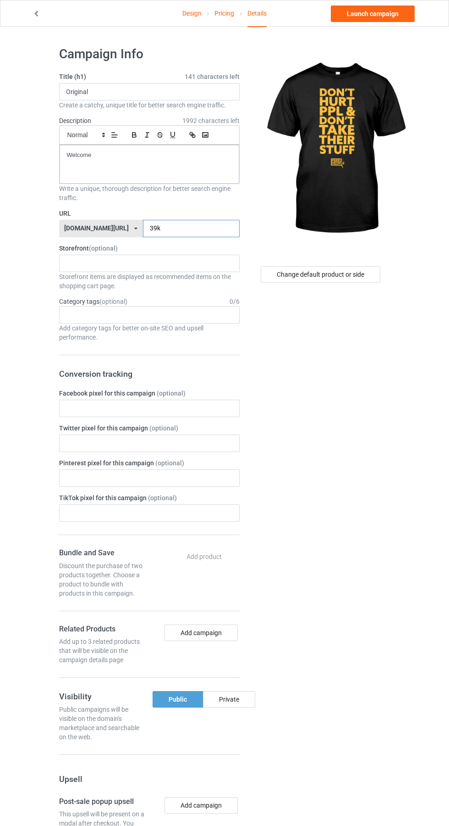
click at [191, 225] on input "39k" at bounding box center [191, 228] width 97 height 17
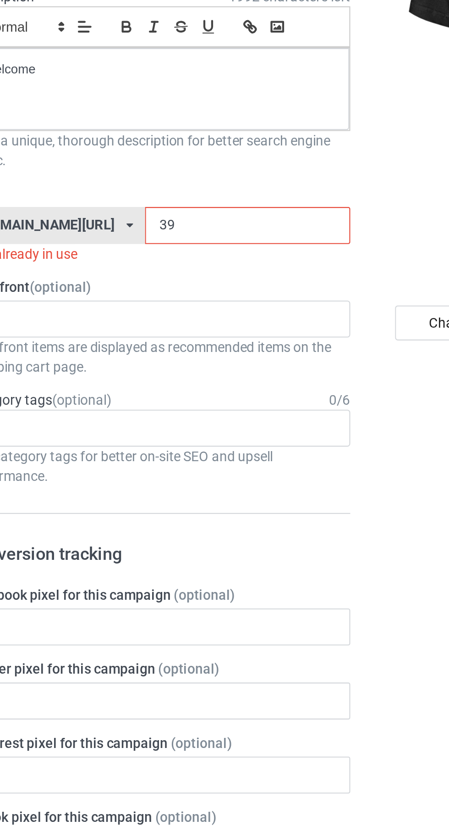
type input "3"
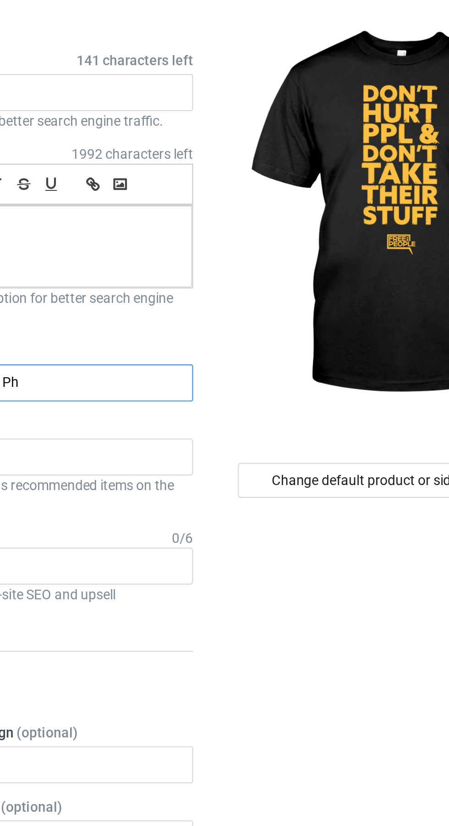
type input "Php"
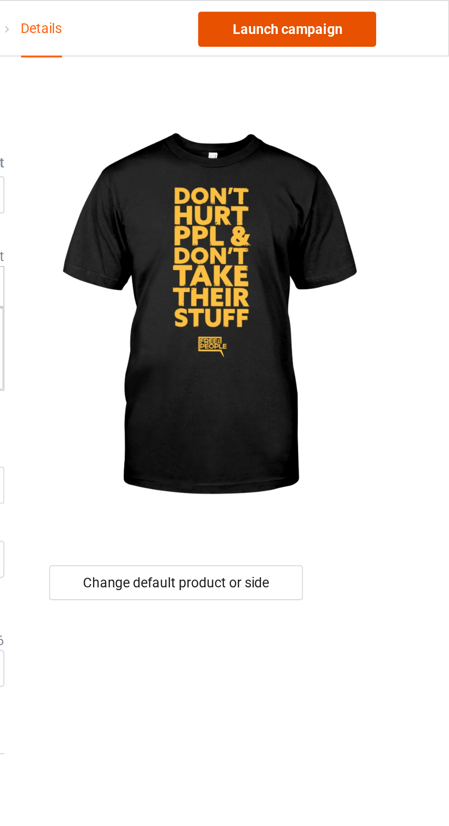
click at [381, 13] on link "Launch campaign" at bounding box center [373, 14] width 84 height 17
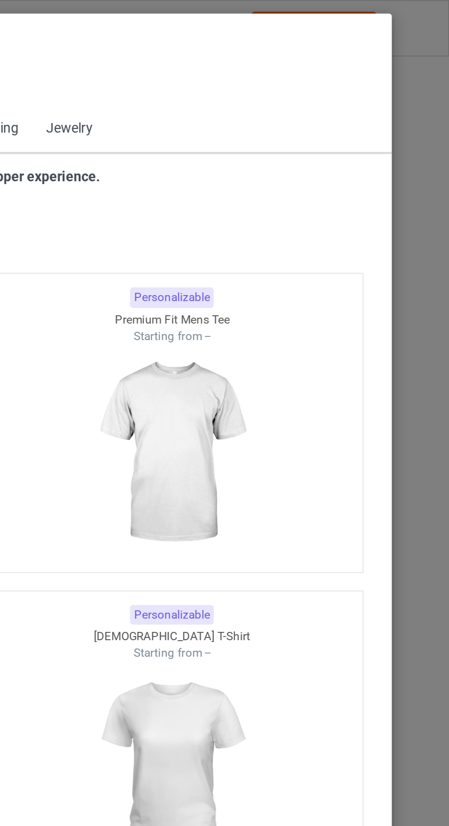
scroll to position [491, 0]
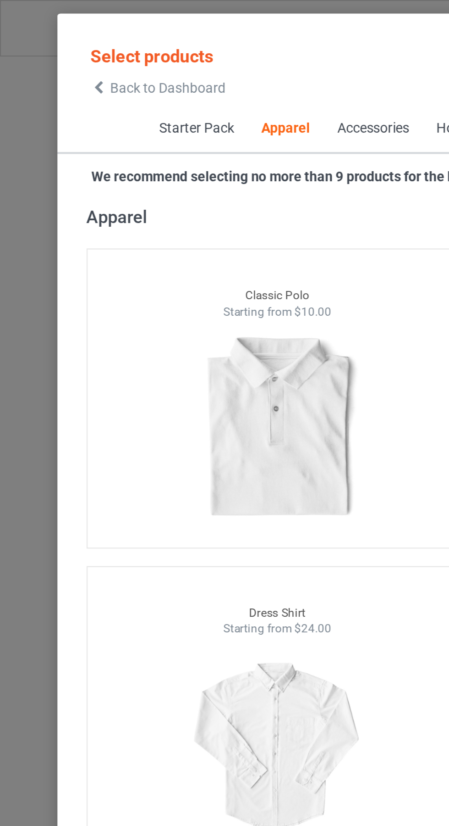
click at [52, 42] on span "Back to Dashboard" at bounding box center [79, 41] width 55 height 7
